Goal: Task Accomplishment & Management: Complete application form

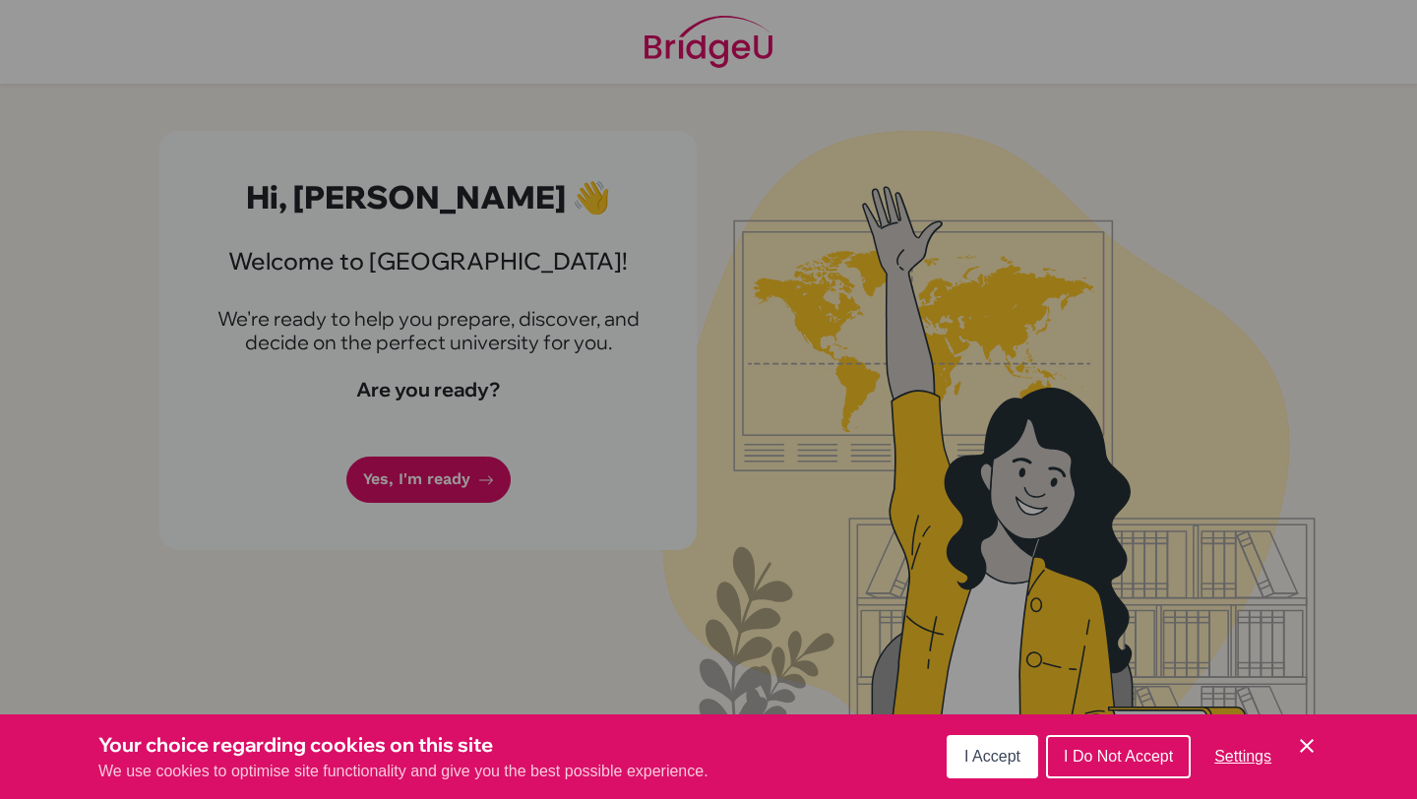
click at [981, 765] on span "I Accept" at bounding box center [992, 756] width 56 height 17
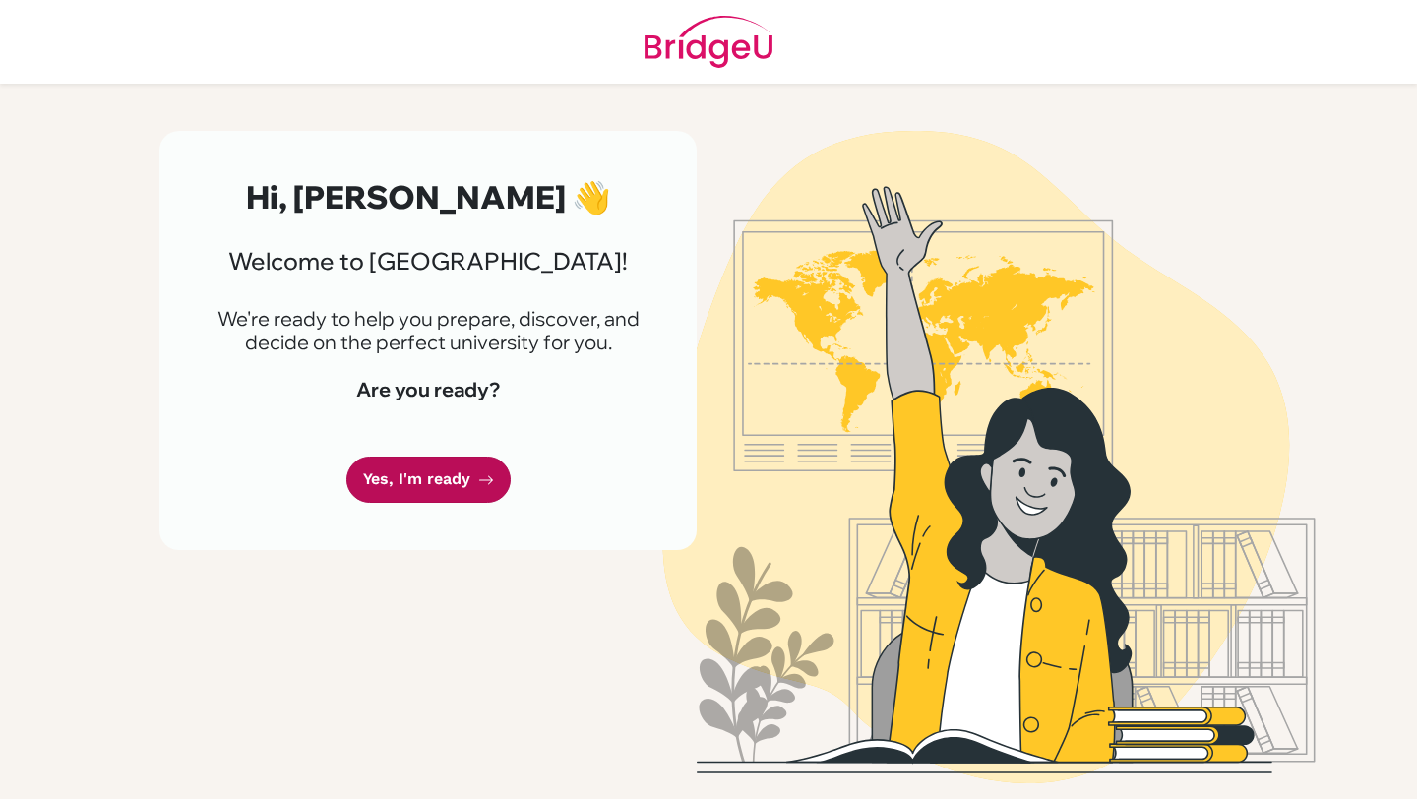
click at [420, 493] on link "Yes, I'm ready" at bounding box center [428, 480] width 164 height 46
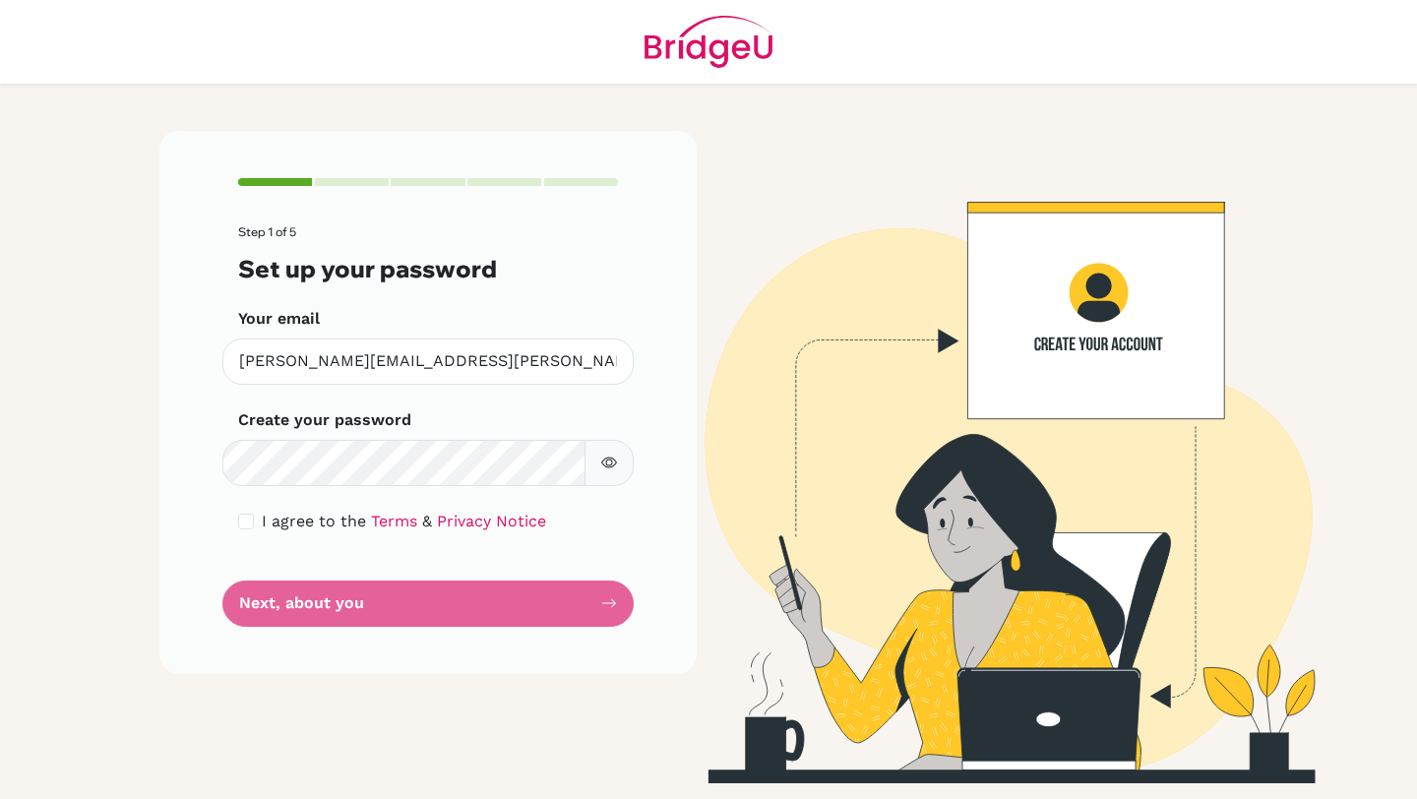
click at [628, 437] on div "Step 1 of 5 Set up your password Your email [PERSON_NAME][EMAIL_ADDRESS][PERSON…" at bounding box center [427, 402] width 537 height 542
click at [614, 462] on icon "button" at bounding box center [609, 463] width 16 height 16
click at [252, 523] on input "checkbox" at bounding box center [246, 522] width 16 height 16
checkbox input "true"
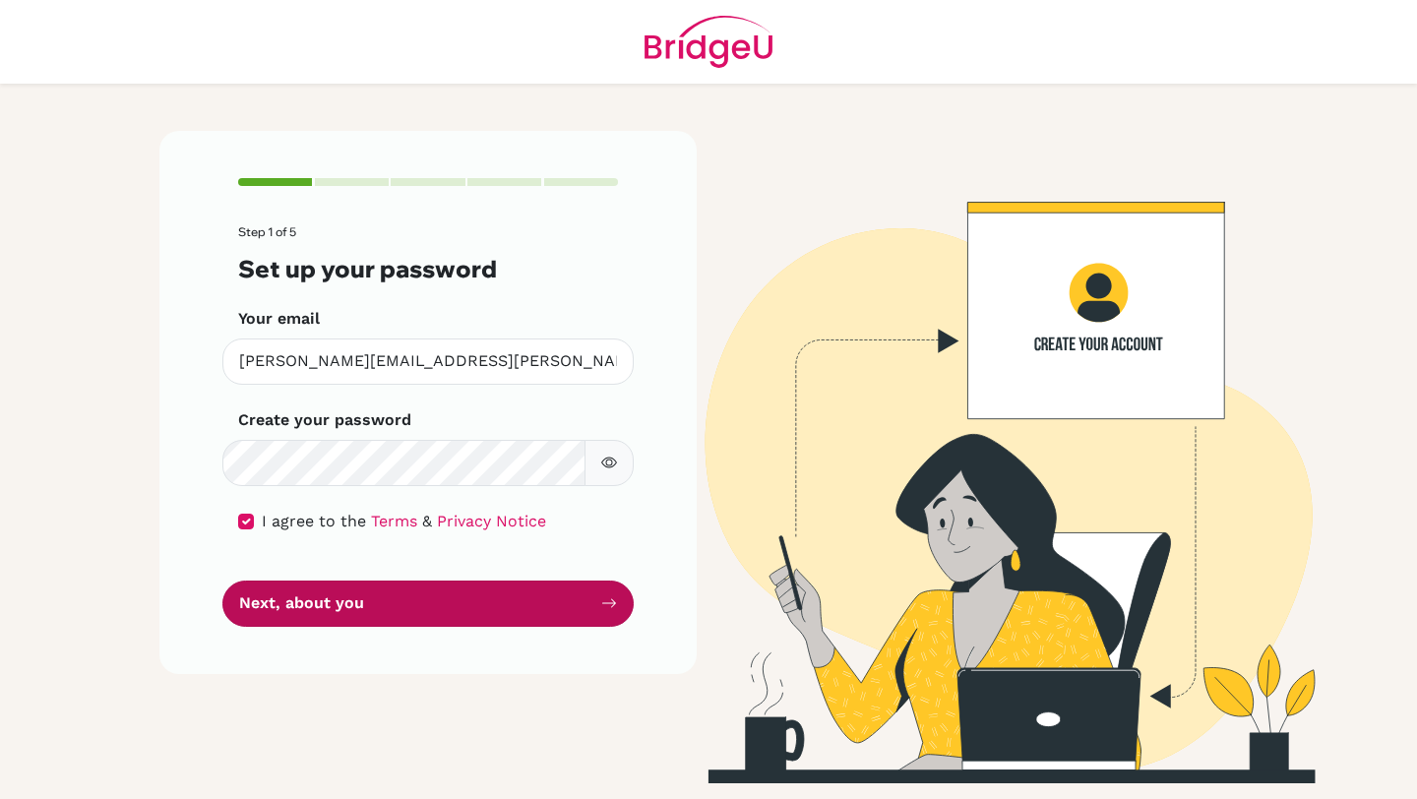
click at [368, 610] on button "Next, about you" at bounding box center [427, 604] width 411 height 46
click at [400, 612] on button "Next, about you" at bounding box center [427, 604] width 411 height 46
click at [465, 592] on button "Next, about you" at bounding box center [427, 604] width 411 height 46
click at [617, 598] on button "Next, about you" at bounding box center [427, 604] width 411 height 46
click at [609, 617] on button "Next, about you" at bounding box center [427, 604] width 411 height 46
